Goal: Task Accomplishment & Management: Manage account settings

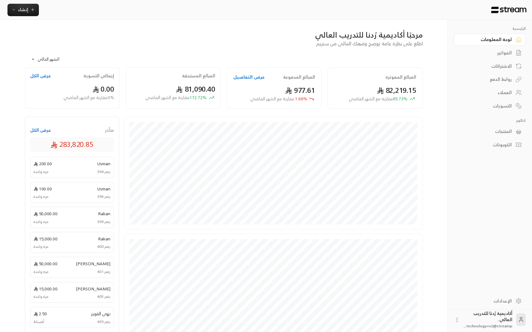
click at [494, 130] on div "المنتجات" at bounding box center [486, 131] width 50 height 6
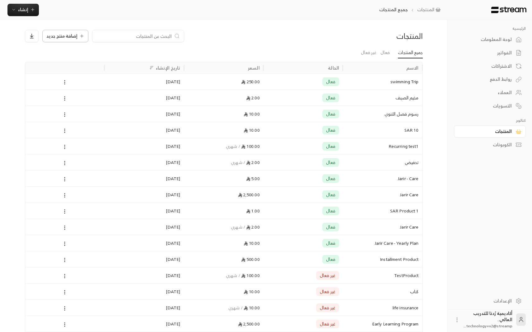
click at [56, 37] on span "إضافة منتج جديد" at bounding box center [61, 36] width 31 height 4
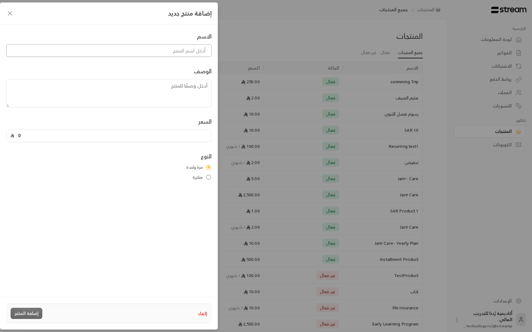
click at [178, 57] on input at bounding box center [108, 50] width 205 height 12
type input "n"
type input "رسوم الدبلوم"
click at [189, 126] on div "السعر 0" at bounding box center [108, 129] width 211 height 25
click at [189, 136] on input "0" at bounding box center [110, 136] width 193 height 12
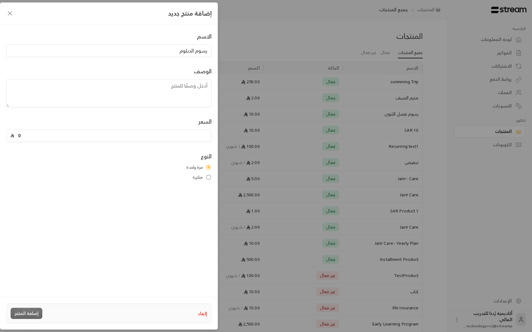
click at [189, 136] on input "0" at bounding box center [110, 136] width 193 height 12
click at [184, 177] on label "متكررة" at bounding box center [108, 177] width 205 height 6
click at [191, 210] on button "شهري" at bounding box center [108, 209] width 205 height 12
click at [46, 141] on input "10" at bounding box center [110, 136] width 193 height 12
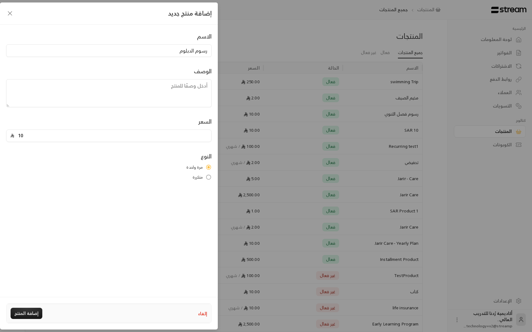
click at [46, 141] on input "10" at bounding box center [110, 136] width 193 height 12
click at [25, 139] on input "25000" at bounding box center [110, 136] width 193 height 12
click at [25, 137] on input "25000" at bounding box center [110, 136] width 193 height 12
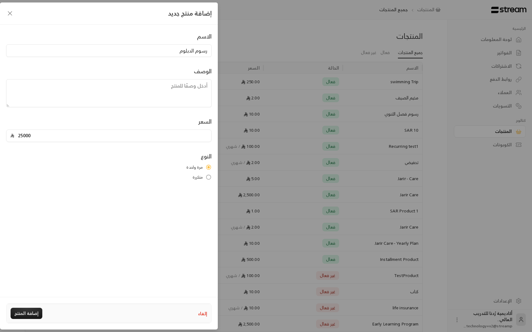
click at [25, 137] on input "25000" at bounding box center [110, 136] width 193 height 12
type input "10"
click at [23, 295] on div "الاسم رسوم الدبلوم الوصف السعر 10 النوع مرة واحدة متكررة" at bounding box center [109, 160] width 218 height 271
click at [23, 313] on button "إضافة المنتج" at bounding box center [27, 313] width 32 height 11
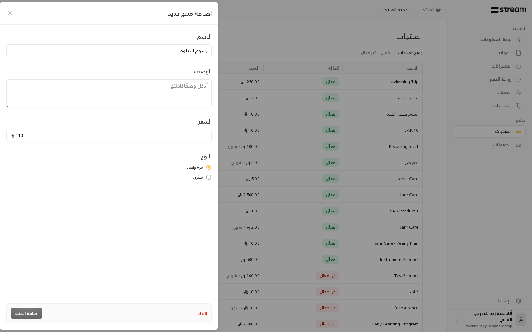
type input "0"
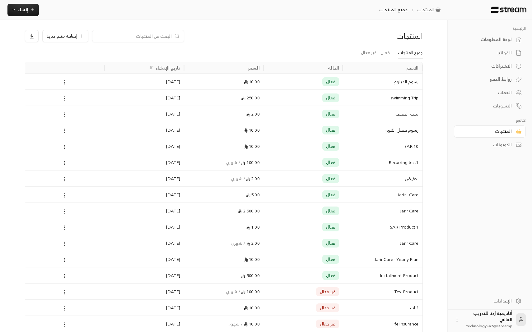
click at [507, 42] on div "لوحة المعلومات" at bounding box center [486, 39] width 50 height 6
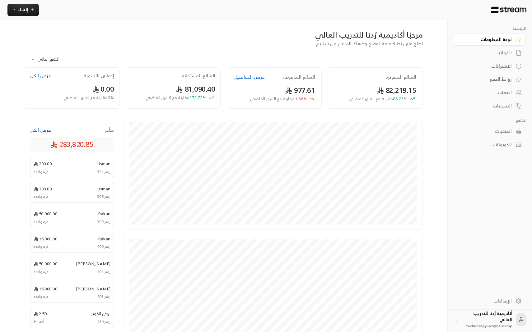
click at [56, 58] on body "**********" at bounding box center [266, 166] width 532 height 332
click at [101, 58] on div at bounding box center [266, 166] width 532 height 332
click at [38, 130] on button "عرض الكل" at bounding box center [40, 130] width 21 height 6
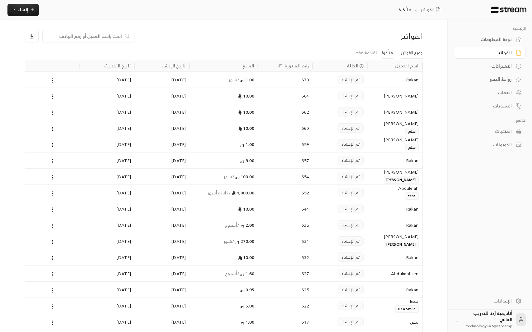
click at [405, 55] on link "جميع الفواتير" at bounding box center [412, 52] width 22 height 11
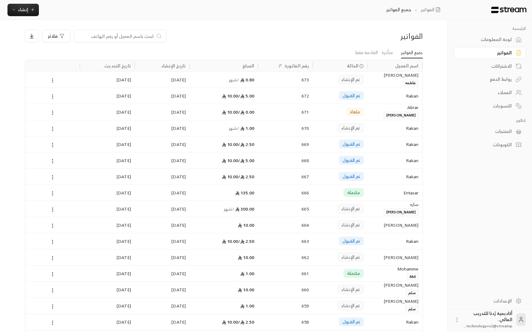
click at [501, 134] on div "المنتجات" at bounding box center [486, 131] width 50 height 6
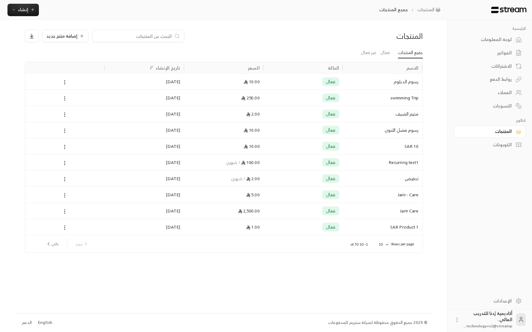
click at [490, 90] on div "العملاء" at bounding box center [486, 93] width 50 height 6
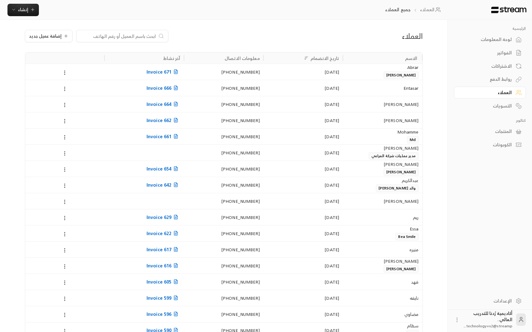
click at [501, 47] on link "الفواتير" at bounding box center [490, 53] width 72 height 12
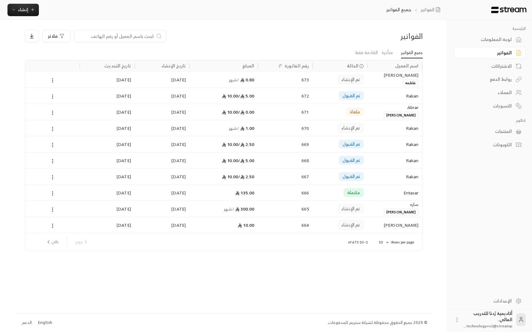
click at [515, 43] on link "لوحة المعلومات" at bounding box center [490, 40] width 72 height 12
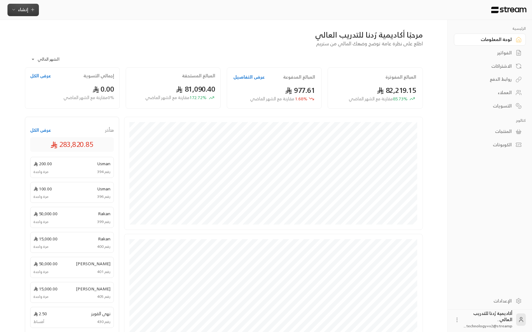
click at [30, 11] on icon "button" at bounding box center [32, 9] width 5 height 5
click at [87, 30] on div "فوري" at bounding box center [54, 28] width 78 height 7
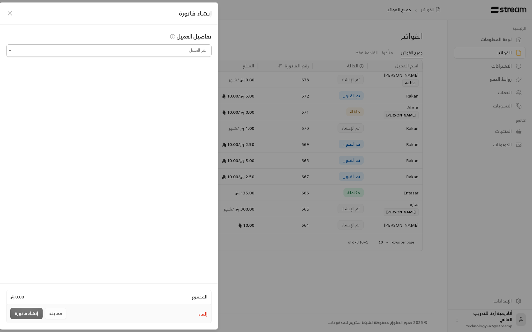
click at [98, 48] on input "اختر العميل" at bounding box center [108, 50] width 205 height 11
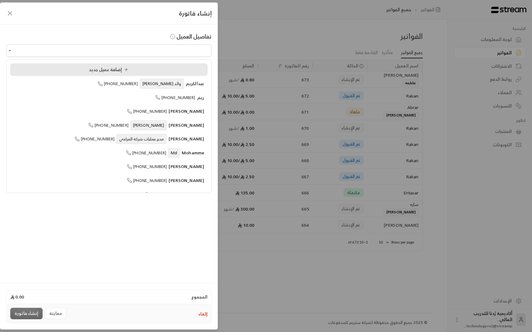
click at [150, 71] on div "إضافة عميل جديد" at bounding box center [109, 70] width 190 height 7
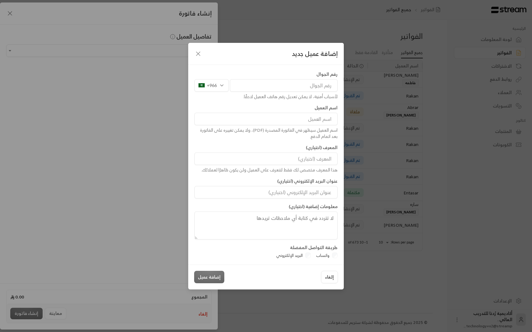
click at [291, 79] on div "رقم الجوال +966 لأسباب أمنية، لا يمكن تعديل رقم هاتف العميل لاحقًا." at bounding box center [265, 85] width 149 height 29
click at [287, 87] on input "tel" at bounding box center [284, 85] width 108 height 12
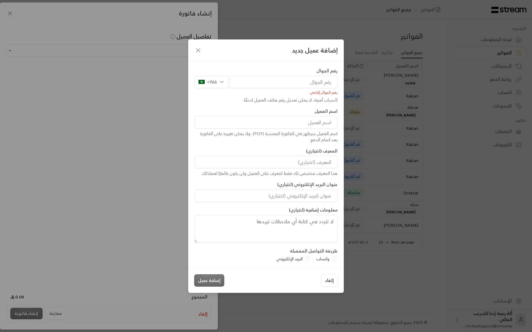
click at [319, 85] on input "tel" at bounding box center [284, 82] width 108 height 12
click at [313, 80] on input "tel" at bounding box center [284, 82] width 108 height 12
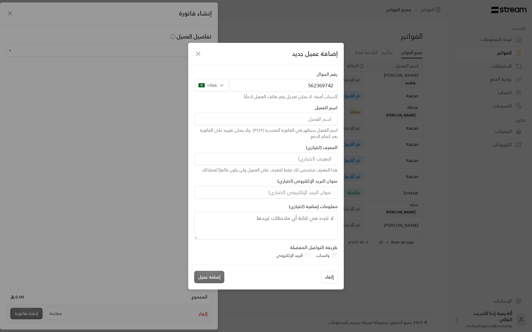
type input "562369742"
click at [313, 119] on input at bounding box center [265, 119] width 143 height 12
type input "alaa"
click at [297, 136] on div "اسم العميل سيظهر في الفاتورة المصدرة (PDF)، ولا يمكن تغييره على الفاتورة بعد ات…" at bounding box center [265, 133] width 143 height 12
click at [298, 155] on input at bounding box center [265, 159] width 143 height 12
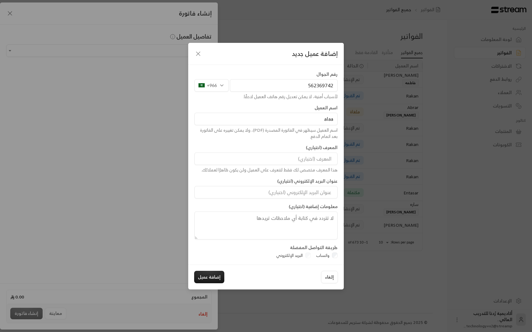
click at [298, 155] on input at bounding box center [265, 159] width 143 height 12
click at [291, 146] on div "المعرف (اختياري) هذا المعرف مخصص لك فقط لتتعرف على العميل ولن يكون ظاهرًا لعملا…" at bounding box center [265, 159] width 149 height 29
click at [297, 193] on input "البريد الإلكتروني" at bounding box center [265, 192] width 143 height 12
click at [257, 178] on div "رقم الجوال [PHONE_NUMBER] لأسباب أمنية، لا يمكن تعديل رقم هاتف العميل لاحقًا. ا…" at bounding box center [265, 155] width 149 height 169
click at [303, 178] on label "عنوان البريد الإلكتروني (اختياري)" at bounding box center [307, 181] width 60 height 6
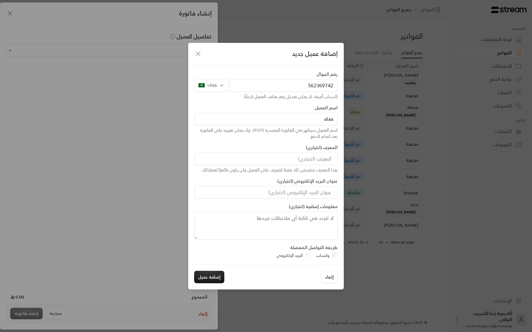
click at [303, 185] on div "عنوان البريد الإلكتروني (اختياري)" at bounding box center [265, 188] width 149 height 21
click at [303, 188] on input "البريد الإلكتروني" at bounding box center [265, 192] width 143 height 12
click at [299, 255] on label "البريد الإلكتروني" at bounding box center [289, 256] width 26 height 6
click at [299, 199] on input "البريد الإلكتروني" at bounding box center [265, 192] width 143 height 12
click at [211, 275] on button "إضافة عميل" at bounding box center [209, 277] width 30 height 12
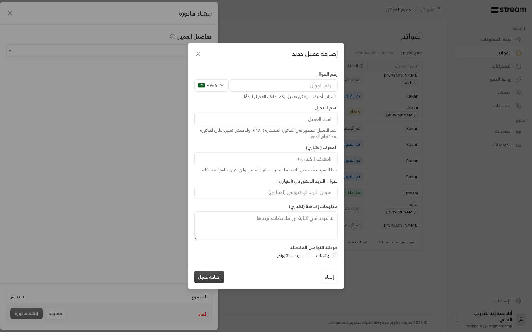
type input "**********"
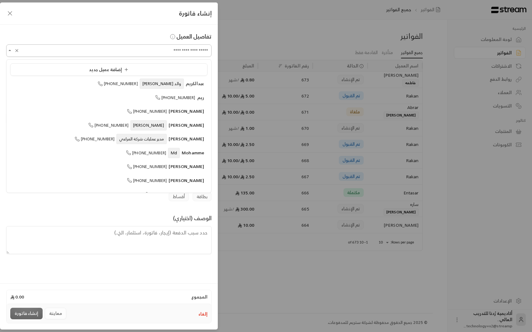
click at [110, 49] on input "**********" at bounding box center [108, 50] width 205 height 11
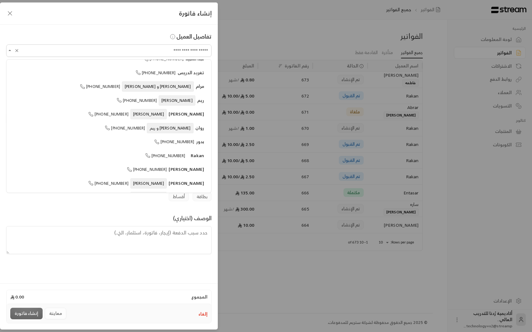
scroll to position [1495, 0]
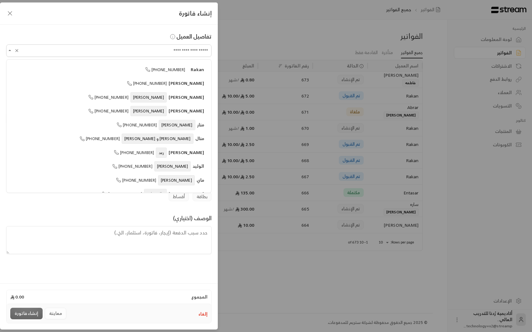
click at [129, 21] on div "إنشاء فاتورة" at bounding box center [109, 13] width 218 height 22
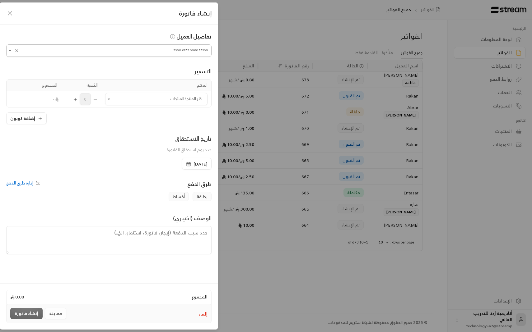
click at [171, 47] on input "**********" at bounding box center [108, 50] width 205 height 11
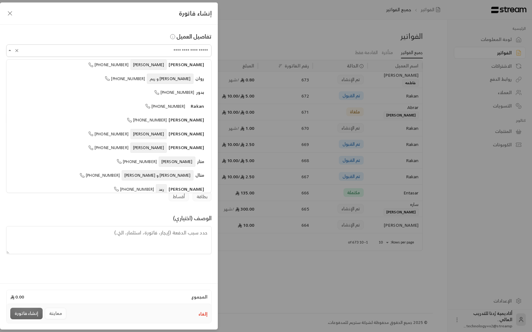
scroll to position [1458, 0]
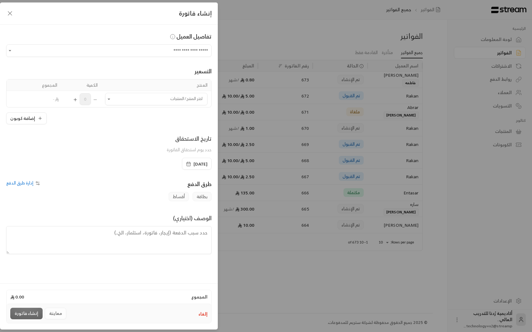
click at [159, 30] on div "**********" at bounding box center [109, 153] width 218 height 257
click at [161, 99] on input "اختر العميل" at bounding box center [156, 99] width 102 height 11
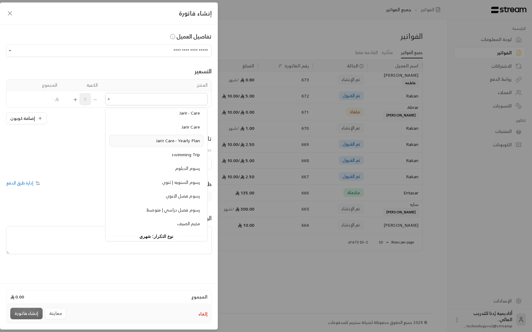
scroll to position [84, 0]
click at [173, 168] on div "رسوم الدبلوم" at bounding box center [156, 168] width 87 height 7
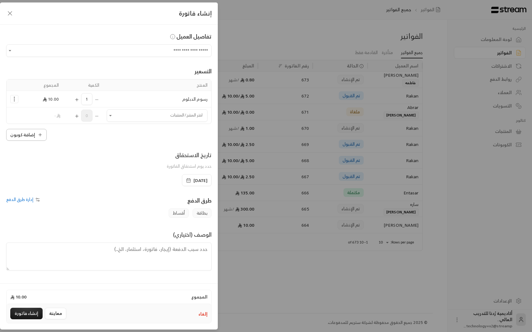
click at [38, 139] on button "إضافة كوبون" at bounding box center [26, 135] width 40 height 12
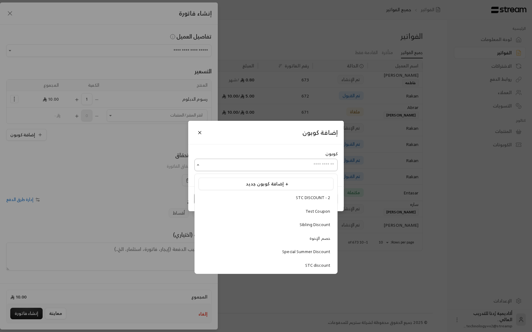
click at [218, 160] on input "اختر العميل" at bounding box center [265, 165] width 143 height 11
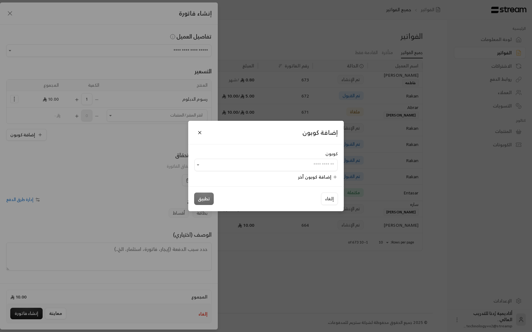
click at [158, 135] on div "إضافة كوبون كوبون ​ إضافة كوبون آخر إلغاء تطبيق" at bounding box center [266, 166] width 532 height 332
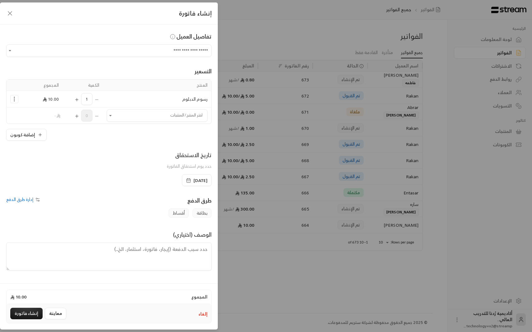
click at [39, 200] on icon "button" at bounding box center [37, 199] width 5 height 5
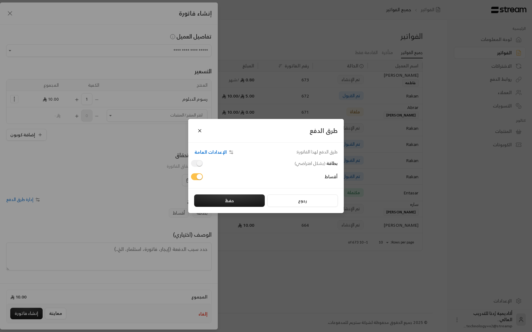
drag, startPoint x: 373, startPoint y: 128, endPoint x: 421, endPoint y: 144, distance: 50.1
click at [421, 140] on div "طرق الدفع طرق الدفع لهذا الفاتورة: الإعدادات العامة بطاقة ( بشكل افتراضي ) أقسا…" at bounding box center [266, 166] width 532 height 332
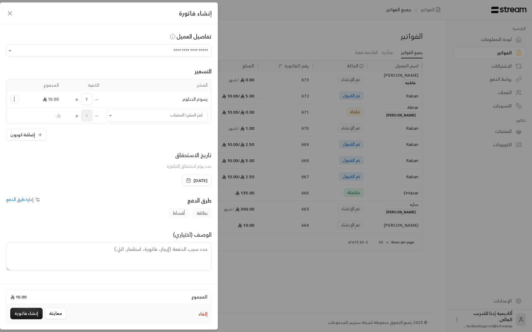
click at [46, 201] on div "إدارة طرق الدفع" at bounding box center [56, 202] width 106 height 12
click at [24, 314] on button "إنشاء فاتورة" at bounding box center [26, 314] width 32 height 12
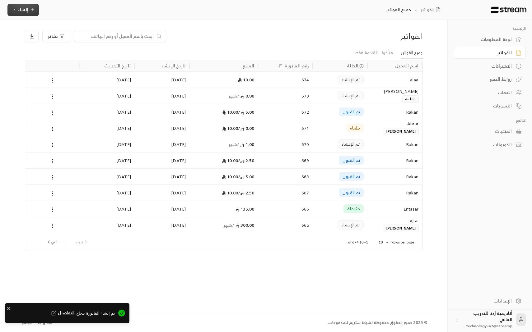
click at [31, 9] on icon "button" at bounding box center [32, 9] width 5 height 5
click at [44, 29] on div "فوري" at bounding box center [54, 28] width 78 height 7
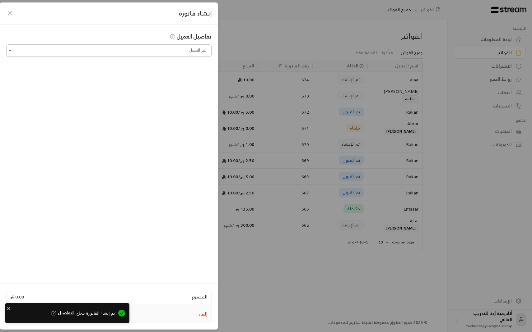
click at [101, 55] on input "اختر العميل" at bounding box center [108, 50] width 205 height 11
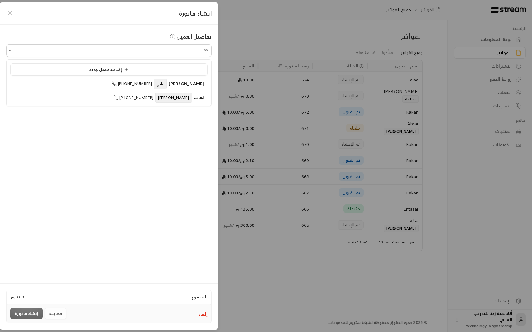
type input "*"
click at [137, 88] on li "[PERSON_NAME] [PHONE_NUMBER]" at bounding box center [108, 84] width 197 height 12
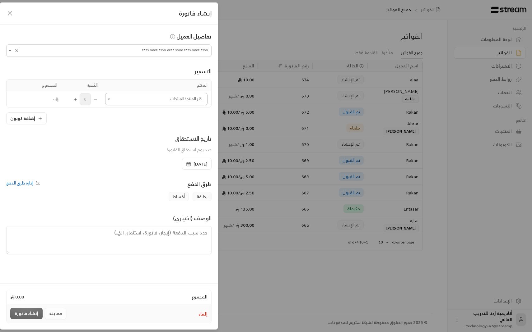
type input "**********"
click at [142, 101] on input "اختر العميل" at bounding box center [156, 99] width 102 height 11
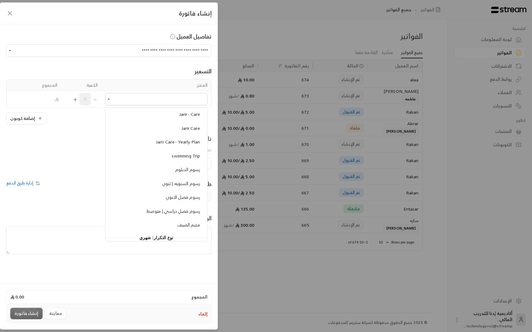
scroll to position [98, 0]
click at [194, 154] on span "رسوم الدبلوم" at bounding box center [187, 154] width 25 height 8
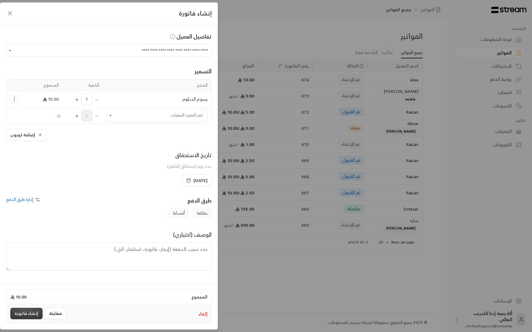
click at [32, 316] on button "إنشاء فاتورة" at bounding box center [26, 314] width 32 height 12
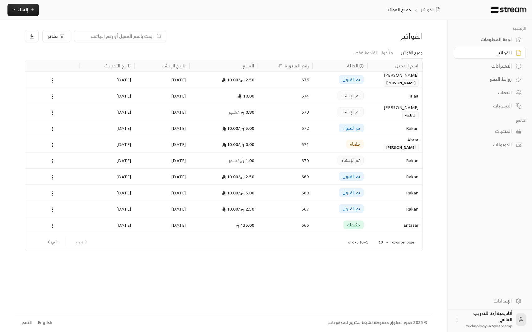
click at [243, 84] on div "2.50 / 10.00" at bounding box center [223, 80] width 61 height 16
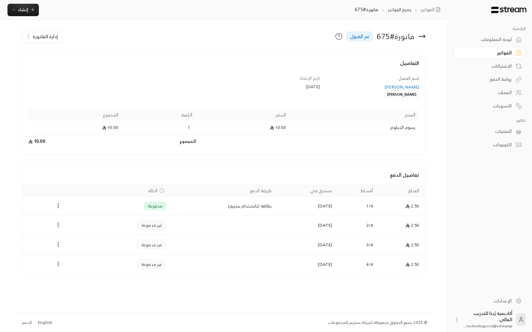
click at [224, 207] on td "بطاقة (باستخدام ستريم)" at bounding box center [222, 206] width 105 height 19
click at [158, 227] on span "غير مدفوعة" at bounding box center [151, 225] width 21 height 6
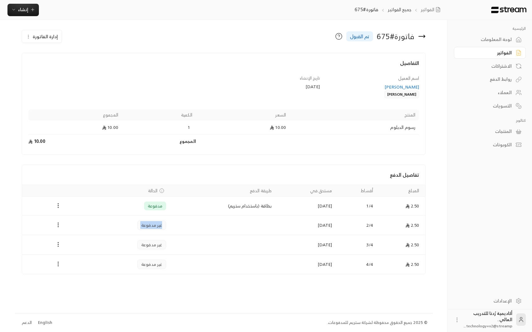
click at [158, 227] on span "غير مدفوعة" at bounding box center [151, 225] width 21 height 6
click at [303, 224] on td "[DATE]" at bounding box center [305, 226] width 60 height 20
click at [314, 224] on td "[DATE]" at bounding box center [305, 226] width 60 height 20
click at [148, 226] on span "غير مدفوعة" at bounding box center [151, 225] width 21 height 6
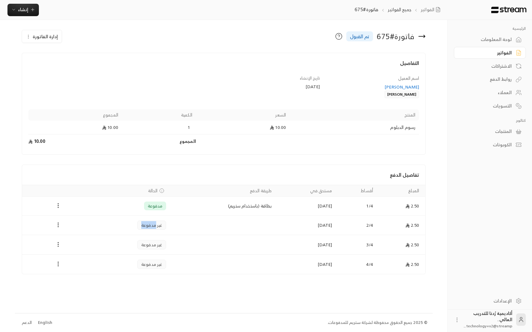
click at [148, 226] on span "غير مدفوعة" at bounding box center [151, 225] width 21 height 6
click at [155, 226] on span "غير مدفوعة" at bounding box center [151, 225] width 21 height 6
click at [475, 44] on link "لوحة المعلومات" at bounding box center [490, 40] width 72 height 12
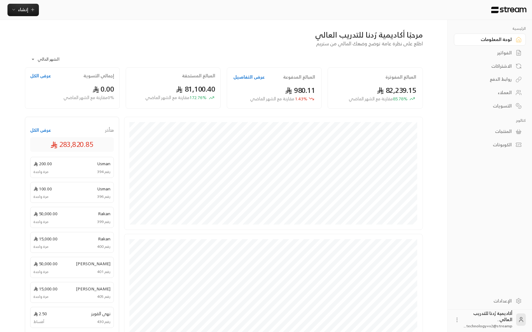
click at [508, 53] on div "الفواتير" at bounding box center [486, 53] width 50 height 6
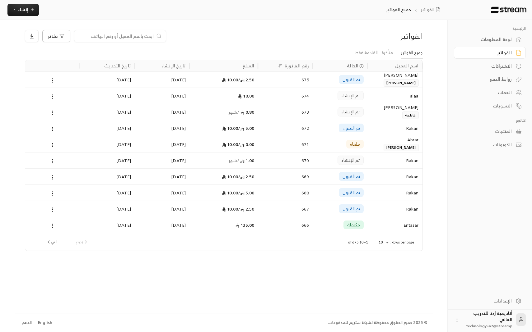
click at [63, 33] on button "فلاتر" at bounding box center [56, 36] width 28 height 12
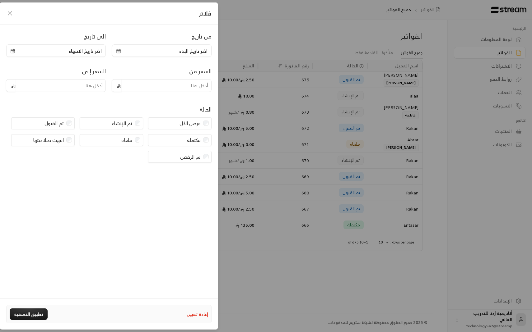
click at [11, 12] on icon "button" at bounding box center [9, 13] width 7 height 7
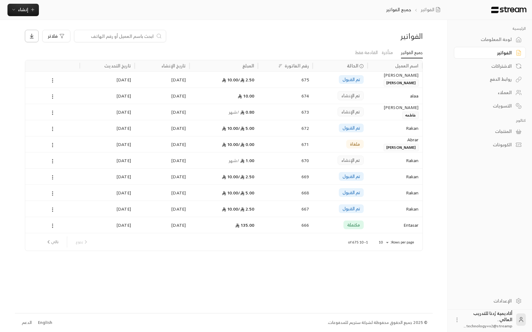
click at [32, 39] on button at bounding box center [32, 36] width 14 height 12
click at [257, 44] on div at bounding box center [266, 166] width 532 height 332
click at [493, 63] on div "الاشتراكات" at bounding box center [486, 66] width 50 height 6
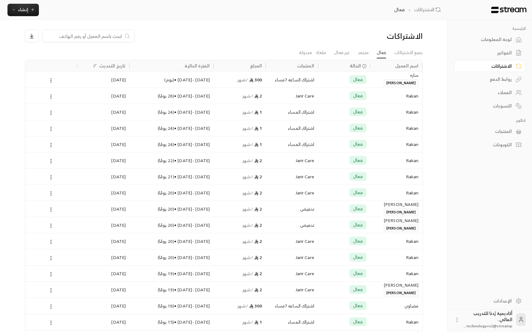
click at [407, 58] on div "اسم العميل الحالة المنتجات المبلغ الفترة الحالية تاريخ التحديث [PERSON_NAME] فع…" at bounding box center [224, 251] width 404 height 387
click at [404, 55] on link "جميع الاشتراكات" at bounding box center [408, 52] width 29 height 11
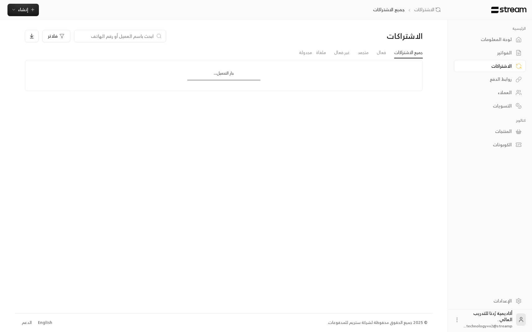
click at [490, 53] on div "الفواتير" at bounding box center [486, 53] width 50 height 6
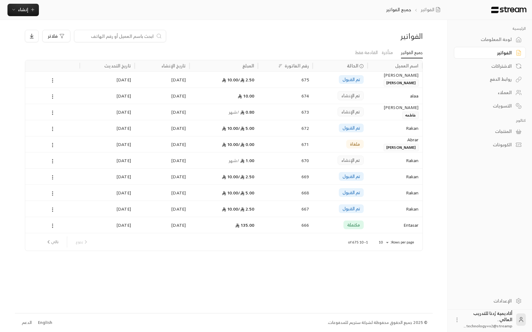
click at [490, 43] on div "لوحة المعلومات" at bounding box center [486, 39] width 50 height 6
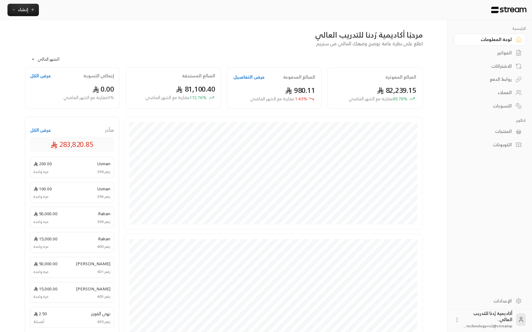
click at [498, 77] on div "روابط الدفع" at bounding box center [486, 79] width 50 height 6
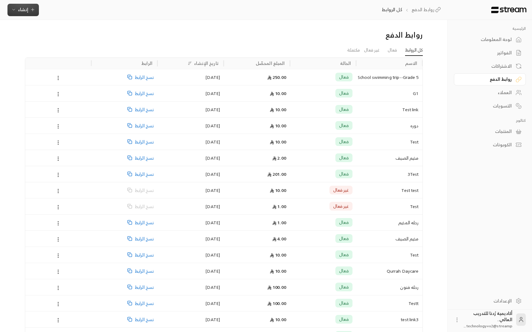
click at [27, 12] on span "إنشاء" at bounding box center [23, 10] width 10 height 8
click at [50, 73] on div "رابط الدفع" at bounding box center [54, 72] width 78 height 7
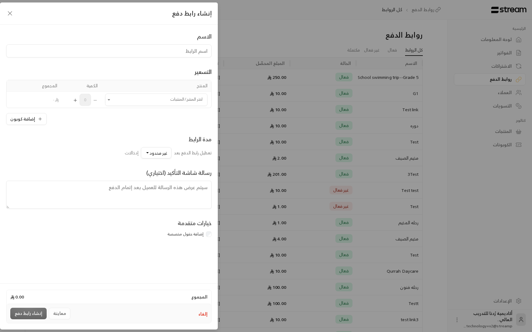
click at [179, 50] on input at bounding box center [108, 50] width 205 height 13
click at [12, 11] on icon "button" at bounding box center [9, 13] width 7 height 7
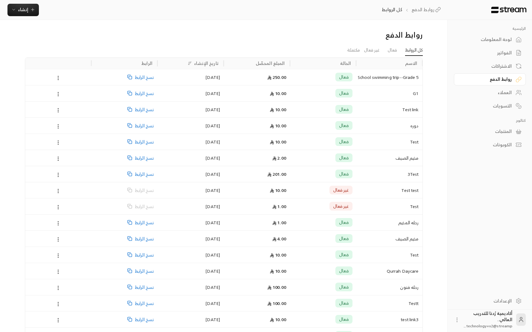
click at [396, 160] on div "مخيم الصيف" at bounding box center [389, 158] width 59 height 16
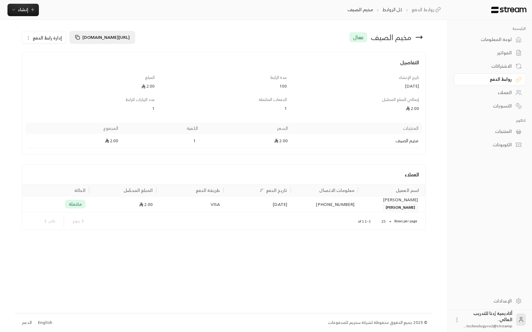
click at [119, 37] on span "[URL][DOMAIN_NAME]" at bounding box center [105, 37] width 47 height 8
click at [323, 252] on div "مخيم الصيف فعال [URL][DOMAIN_NAME] إدارة رابط الدفع التفاصيل تاريخ الإنشاء [DAT…" at bounding box center [224, 166] width 418 height 293
click at [30, 8] on icon "button" at bounding box center [32, 9] width 5 height 5
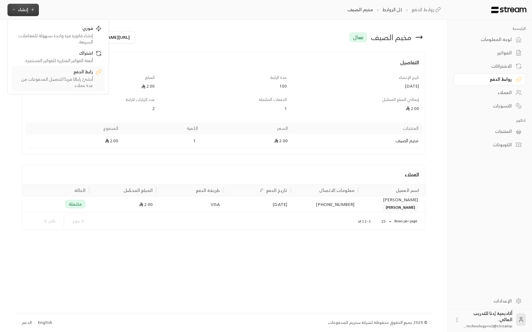
click at [51, 88] on div "أنشئ رابطًا فريدًا لتحصيل المدفوعات من عدة عملاء." at bounding box center [54, 82] width 78 height 12
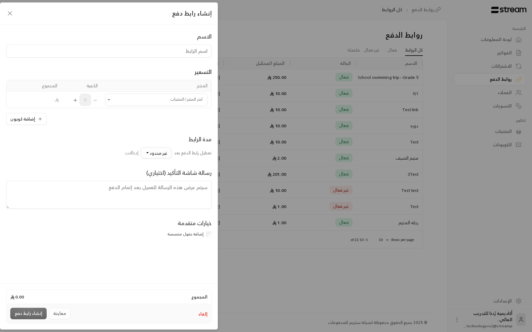
click at [152, 155] on span "غير محدود" at bounding box center [159, 153] width 18 height 8
click at [159, 205] on span "50" at bounding box center [161, 205] width 5 height 8
click at [160, 151] on button "50" at bounding box center [163, 152] width 18 height 11
click at [162, 214] on span "100" at bounding box center [160, 216] width 7 height 8
click at [176, 243] on input "text" at bounding box center [121, 247] width 181 height 14
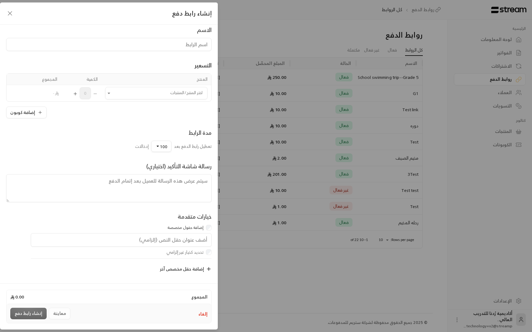
scroll to position [8, 0]
click at [10, 15] on icon "button" at bounding box center [9, 13] width 7 height 7
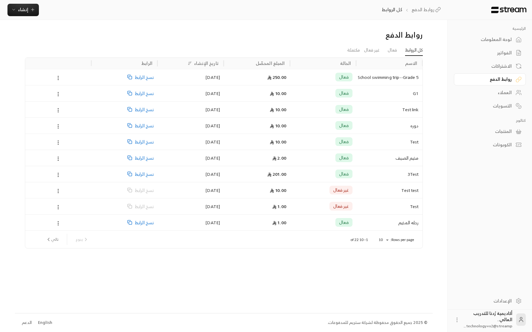
click at [498, 40] on div "لوحة المعلومات" at bounding box center [486, 39] width 50 height 6
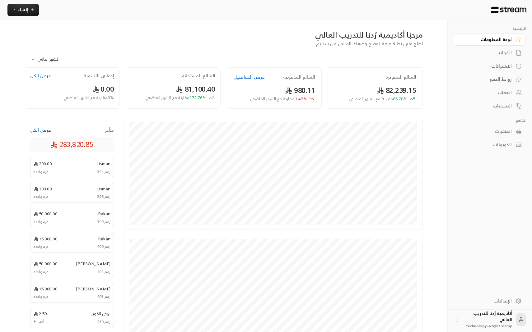
click at [508, 107] on div "التسويات" at bounding box center [486, 106] width 50 height 6
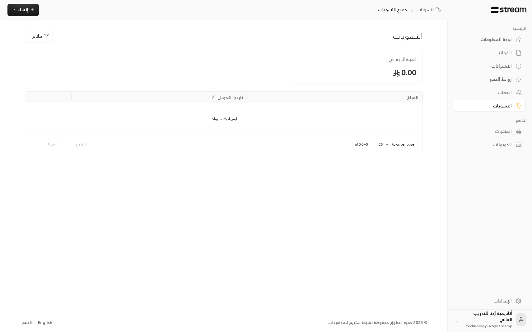
click at [492, 39] on div "لوحة المعلومات" at bounding box center [486, 39] width 50 height 6
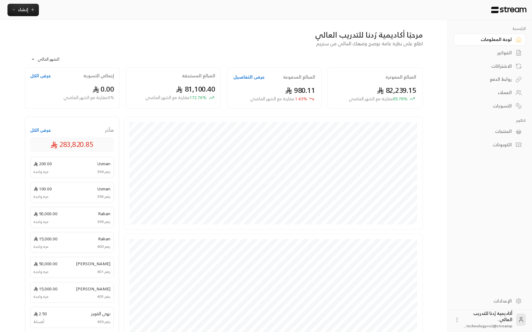
click at [445, 81] on div "**********" at bounding box center [266, 220] width 502 height 441
click at [493, 52] on div "الفواتير" at bounding box center [486, 53] width 50 height 6
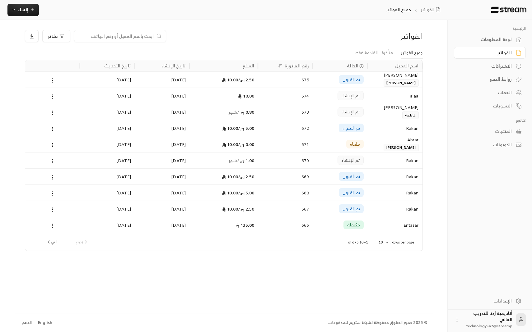
click at [494, 42] on div "لوحة المعلومات" at bounding box center [486, 39] width 50 height 6
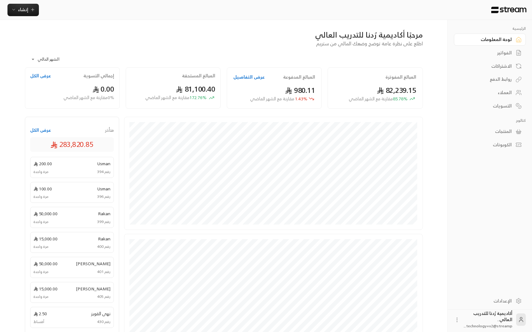
click at [500, 54] on div "الفواتير" at bounding box center [486, 53] width 50 height 6
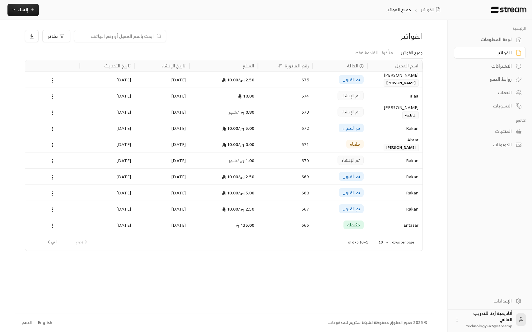
click at [82, 77] on div "[DATE]" at bounding box center [107, 80] width 55 height 16
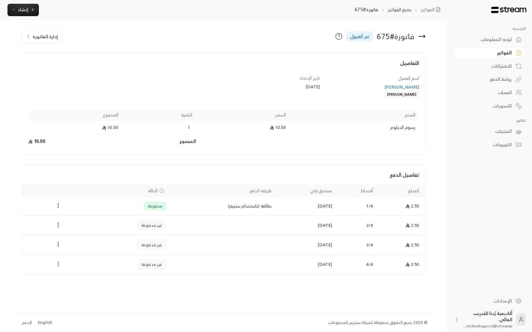
click at [47, 37] on span "إدارة الفاتورة" at bounding box center [45, 37] width 25 height 8
click at [73, 39] on div "إدارة الفاتورة إلغاء" at bounding box center [87, 36] width 131 height 13
click at [72, 31] on div "إدارة الفاتورة إلغاء" at bounding box center [87, 36] width 131 height 13
click at [75, 32] on div "إدارة الفاتورة إلغاء" at bounding box center [87, 36] width 131 height 13
click at [25, 9] on span "إنشاء" at bounding box center [23, 10] width 10 height 8
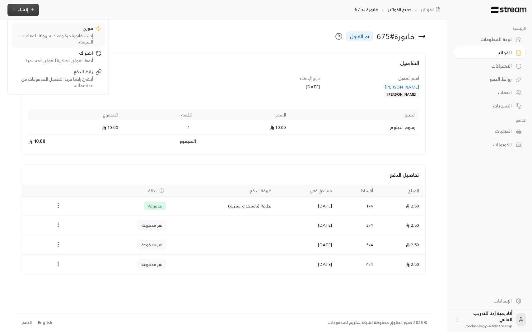
click at [65, 31] on div "فوري" at bounding box center [54, 28] width 78 height 7
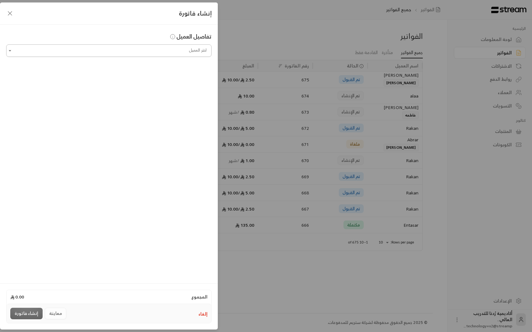
click at [158, 48] on input "اختر العميل" at bounding box center [108, 50] width 205 height 11
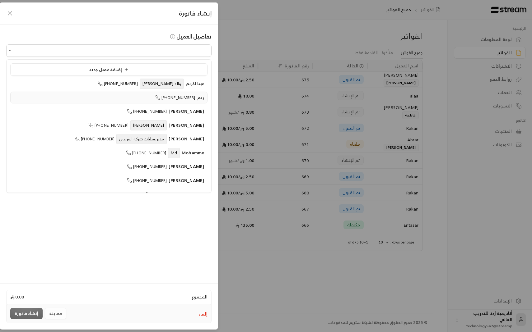
click at [175, 98] on span "[PHONE_NUMBER]" at bounding box center [175, 97] width 40 height 7
type input "**********"
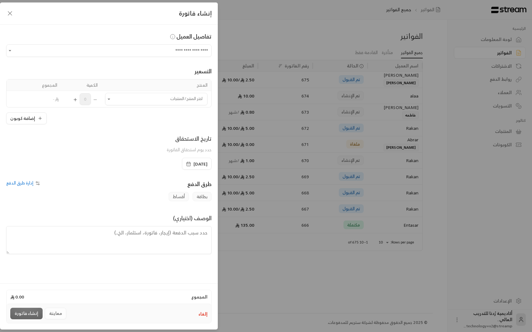
click at [12, 18] on div "إنشاء فاتورة" at bounding box center [109, 13] width 218 height 22
click at [10, 12] on icon "button" at bounding box center [9, 13] width 7 height 7
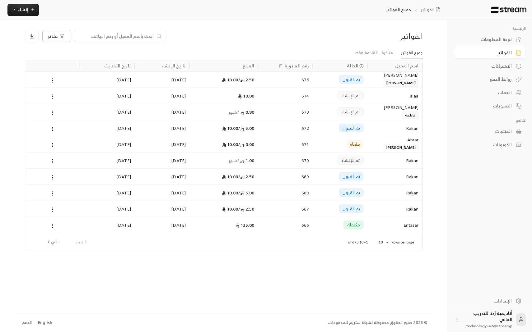
click at [56, 37] on span "فلاتر" at bounding box center [53, 36] width 10 height 4
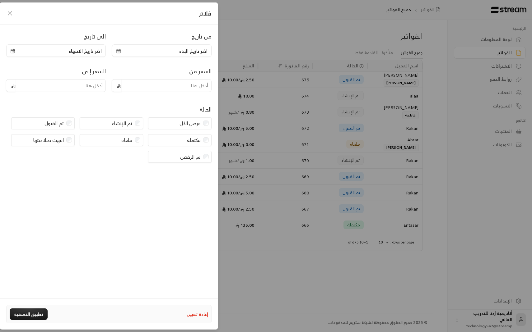
click at [12, 13] on icon "button" at bounding box center [9, 13] width 7 height 7
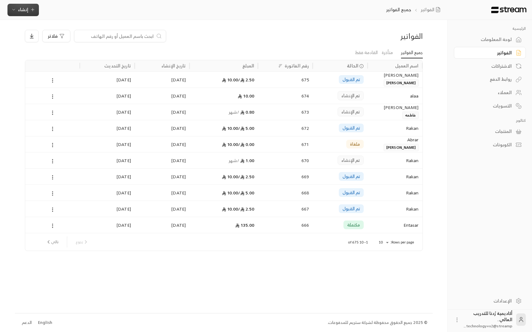
click at [12, 13] on span "إنشاء" at bounding box center [23, 10] width 24 height 8
click at [37, 46] on link "فوري إنشاء فاتورة مرة واحدة بسهولة للمعاملات السريعة." at bounding box center [58, 35] width 93 height 25
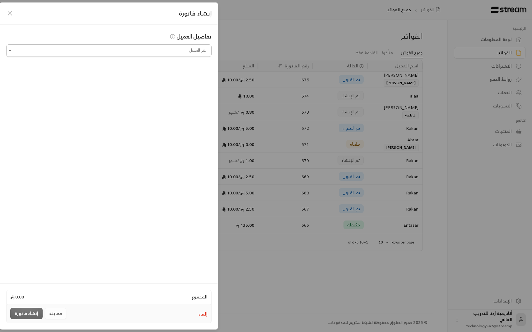
click at [105, 53] on input "اختر العميل" at bounding box center [108, 50] width 205 height 11
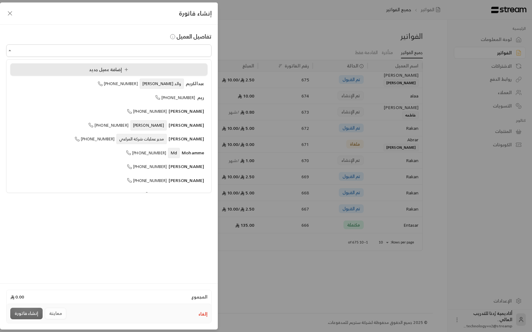
click at [119, 69] on span "إضافة عميل جديد" at bounding box center [110, 70] width 42 height 8
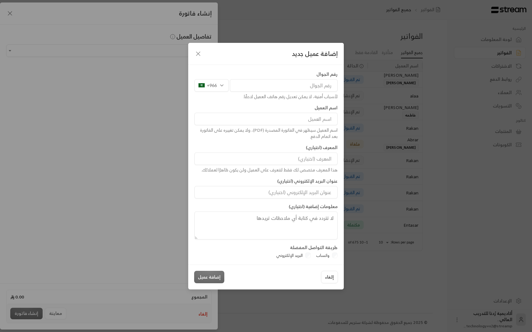
click at [290, 186] on input "البريد الإلكتروني" at bounding box center [265, 192] width 143 height 12
click at [311, 201] on div "رقم الجوال +966 لأسباب أمنية، لا يمكن تعديل رقم هاتف العميل لاحقًا. اسم العميل …" at bounding box center [265, 155] width 149 height 169
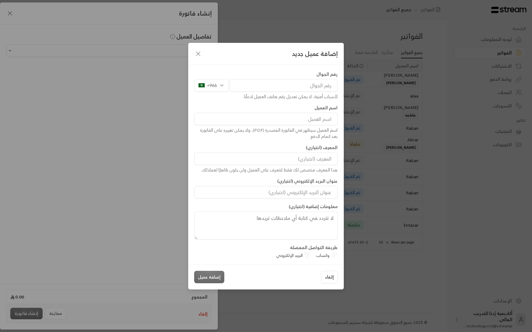
click at [308, 197] on input "البريد الإلكتروني" at bounding box center [265, 192] width 143 height 12
click at [327, 207] on label "معلومات إضافية (اختياري)" at bounding box center [313, 207] width 49 height 6
click at [310, 255] on div "البريد الإلكتروني" at bounding box center [292, 256] width 37 height 6
click at [305, 192] on input "البريد الإلكتروني" at bounding box center [265, 192] width 143 height 12
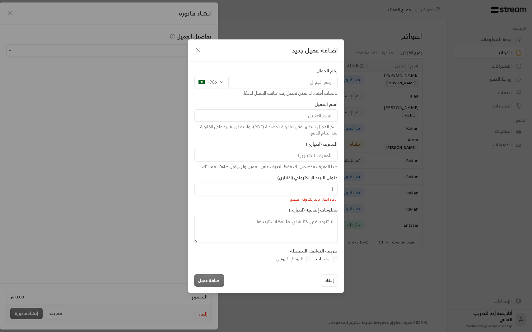
type input "[EMAIL_ADDRESS][DOMAIN_NAME]"
type input "[PERSON_NAME]"
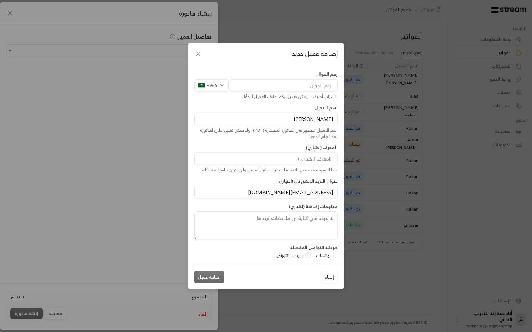
click at [312, 94] on div "لأسباب أمنية، لا يمكن تعديل رقم هاتف العميل لاحقًا." at bounding box center [265, 97] width 143 height 6
click at [311, 91] on input "tel" at bounding box center [284, 85] width 108 height 12
type input "559959595"
click at [199, 53] on icon "button" at bounding box center [197, 53] width 7 height 7
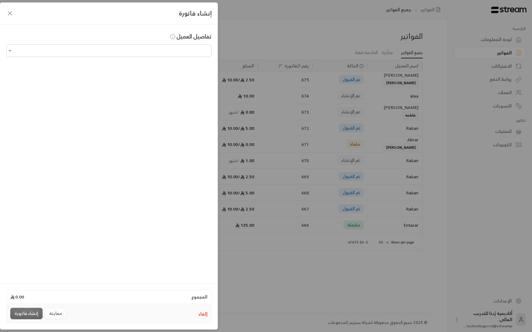
click at [11, 10] on icon "button" at bounding box center [9, 13] width 7 height 7
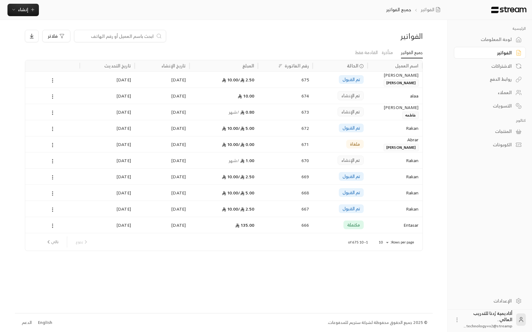
click at [507, 42] on div "لوحة المعلومات" at bounding box center [486, 39] width 50 height 6
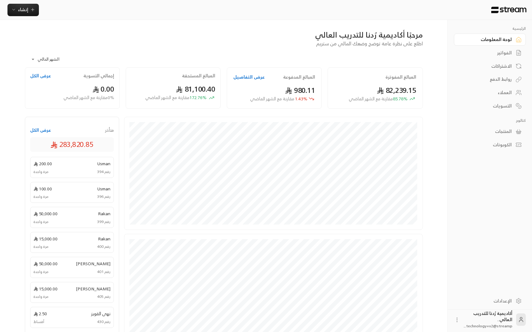
click at [504, 52] on div "الفواتير" at bounding box center [486, 53] width 50 height 6
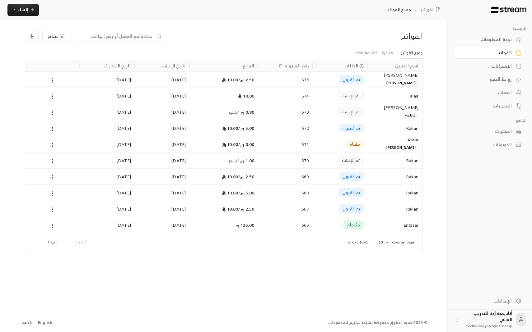
click at [318, 79] on div "تم القبول" at bounding box center [339, 80] width 47 height 16
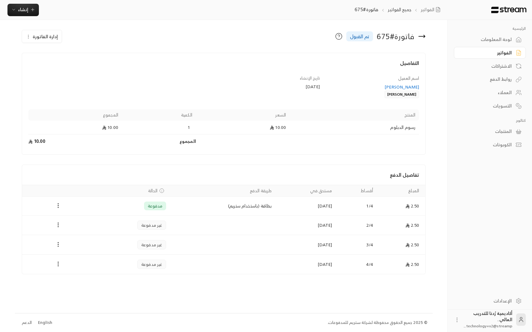
click at [498, 39] on div "لوحة المعلومات" at bounding box center [486, 39] width 50 height 6
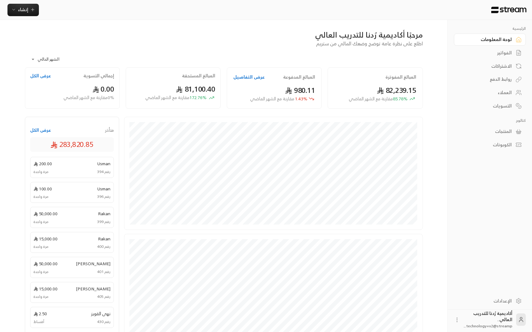
click at [502, 107] on div "التسويات" at bounding box center [486, 106] width 50 height 6
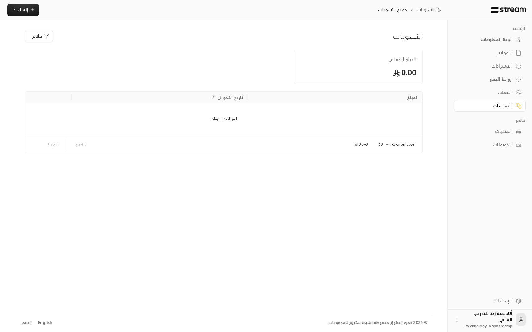
click at [46, 34] on icon "button" at bounding box center [46, 36] width 5 height 5
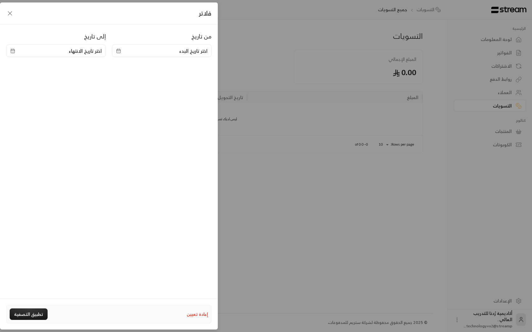
click at [4, 10] on div "فلاتر" at bounding box center [109, 13] width 218 height 22
click at [6, 11] on icon "button" at bounding box center [9, 13] width 7 height 7
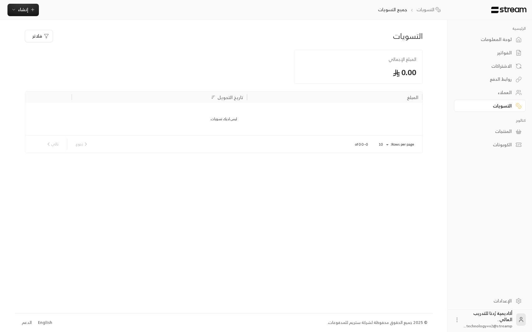
click at [512, 41] on link "لوحة المعلومات" at bounding box center [490, 40] width 72 height 12
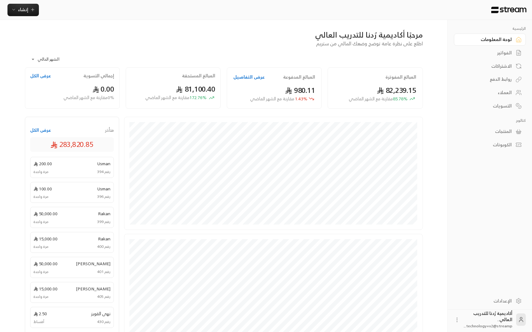
click at [500, 94] on div "العملاء" at bounding box center [486, 93] width 50 height 6
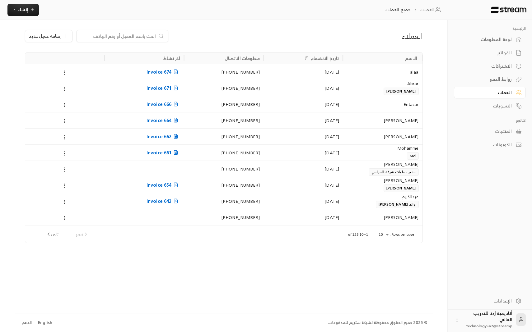
click at [380, 178] on div "[PERSON_NAME]" at bounding box center [382, 180] width 72 height 7
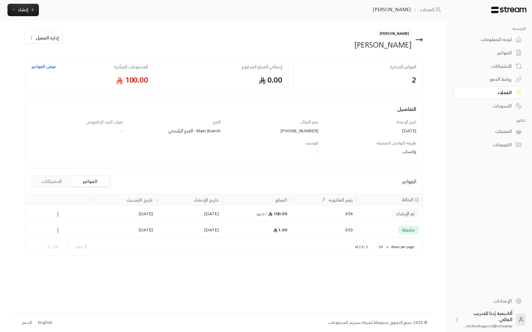
click at [54, 180] on button "الاشتراكات" at bounding box center [51, 182] width 37 height 10
click at [88, 181] on button "الفواتير" at bounding box center [90, 182] width 37 height 10
click at [315, 153] on div "-" at bounding box center [223, 152] width 189 height 6
click at [316, 153] on div "-" at bounding box center [223, 152] width 189 height 6
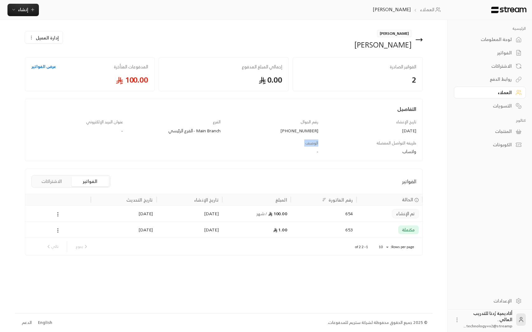
drag, startPoint x: 299, startPoint y: 140, endPoint x: 317, endPoint y: 148, distance: 20.0
click at [317, 149] on div "التفاصيل تاريخ الإنشاء [DATE] رقم الجوال [PHONE_NUMBER] الفرع Main Branch - الف…" at bounding box center [223, 133] width 391 height 56
click at [315, 142] on span "الوصف" at bounding box center [311, 143] width 13 height 7
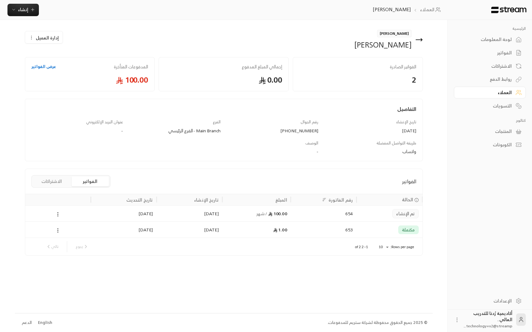
click at [317, 152] on div "-" at bounding box center [223, 152] width 189 height 6
click at [293, 149] on div "-" at bounding box center [223, 152] width 189 height 6
click at [498, 40] on div "لوحة المعلومات" at bounding box center [486, 39] width 50 height 6
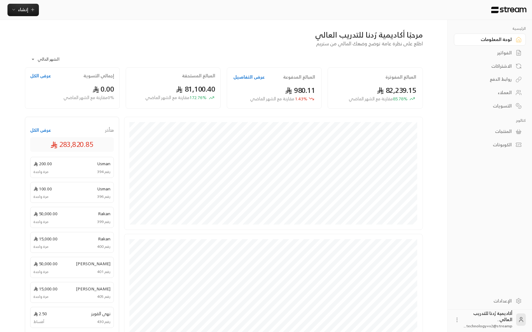
click at [505, 50] on div "الفواتير" at bounding box center [486, 53] width 50 height 6
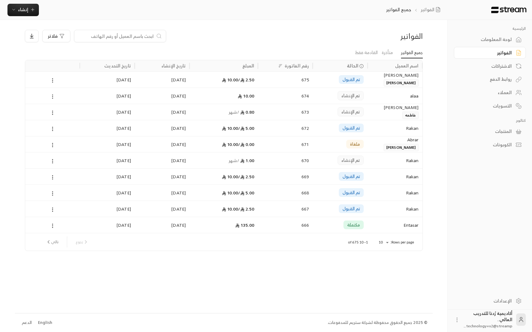
click at [53, 98] on icon at bounding box center [53, 97] width 6 height 6
click at [60, 111] on li "عرض" at bounding box center [59, 112] width 15 height 11
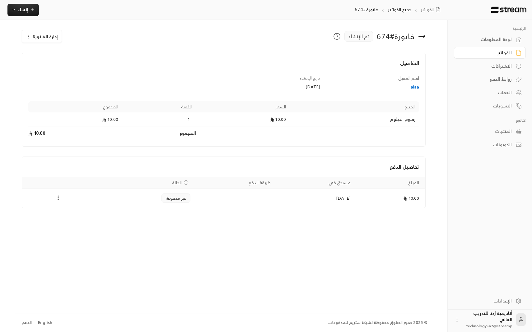
click at [56, 193] on td "Payments" at bounding box center [58, 198] width 72 height 19
click at [56, 196] on icon "Payments" at bounding box center [58, 198] width 6 height 6
click at [74, 210] on li "تغيير الحالة الى مدفوعة" at bounding box center [80, 214] width 45 height 11
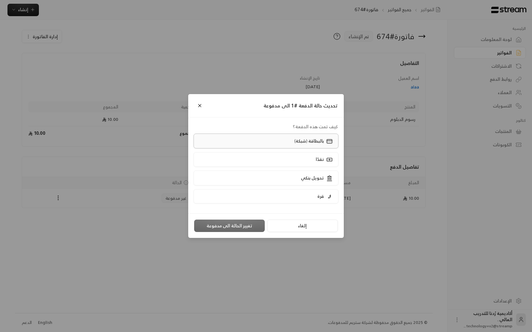
click at [265, 142] on label "بالبطاقة (شبكة)" at bounding box center [265, 141] width 145 height 15
click at [238, 223] on button "تغيير الحالة الى مدفوعة" at bounding box center [229, 226] width 71 height 12
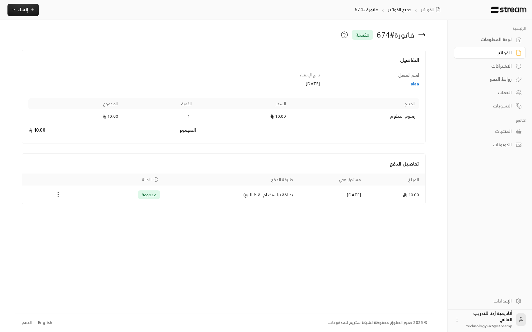
click at [483, 38] on div "لوحة المعلومات" at bounding box center [486, 39] width 50 height 6
